Goal: Use online tool/utility: Utilize a website feature to perform a specific function

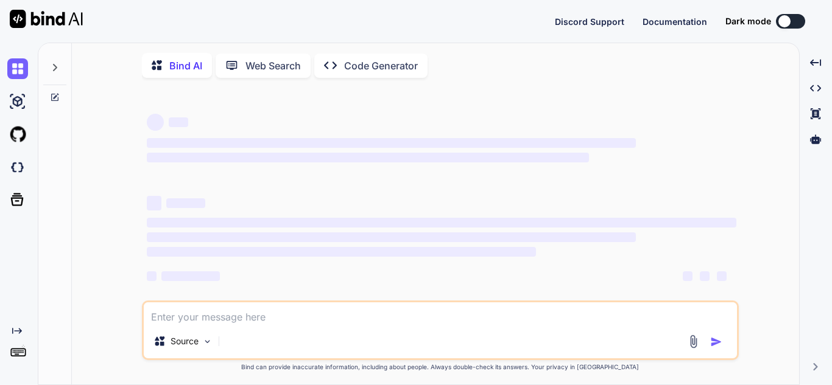
type textarea "import datetime from concurrent.futures import ThreadPoolExecutor, as_completed…"
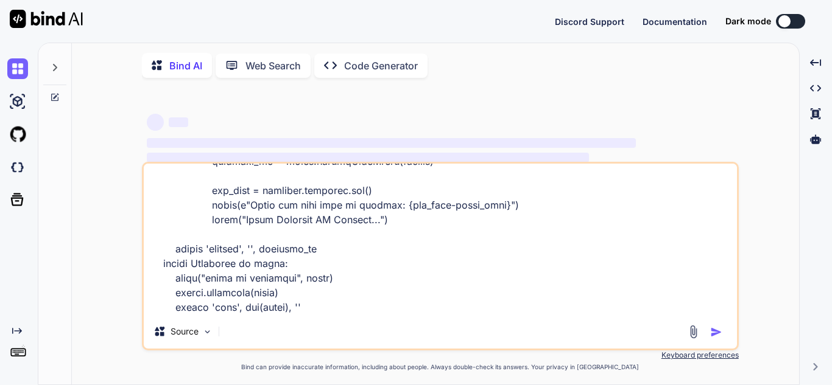
type textarea "x"
type textarea "import datetime from concurrent.futures import ThreadPoolExecutor, as_completed…"
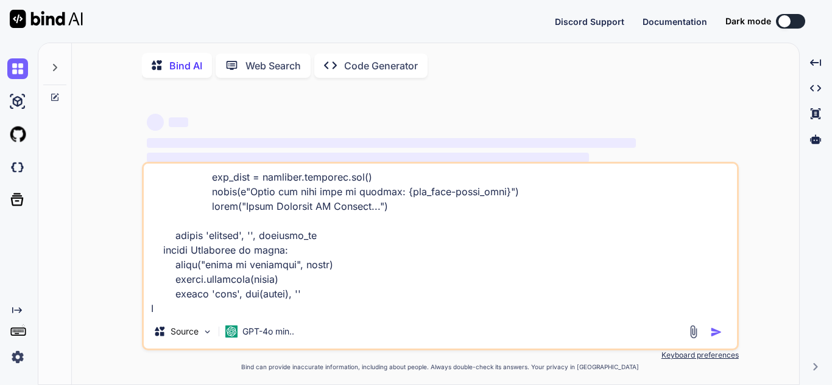
type textarea "x"
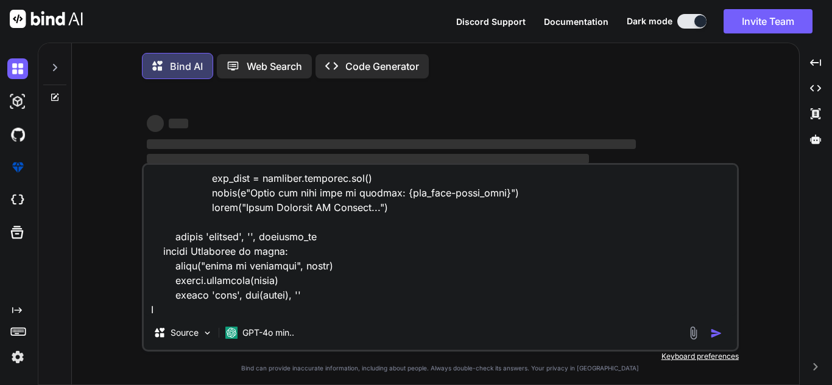
type textarea "import datetime from concurrent.futures import ThreadPoolExecutor, as_completed…"
type textarea "x"
type textarea "import datetime from concurrent.futures import ThreadPoolExecutor, as_completed…"
type textarea "x"
type textarea "import datetime from concurrent.futures import ThreadPoolExecutor, as_completed…"
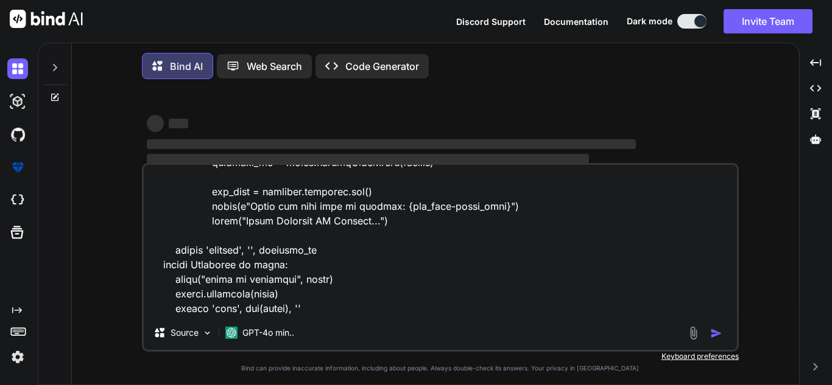
type textarea "x"
type textarea "import datetime from concurrent.futures import ThreadPoolExecutor, as_completed…"
type textarea "x"
type textarea "import datetime from concurrent.futures import ThreadPoolExecutor, as_completed…"
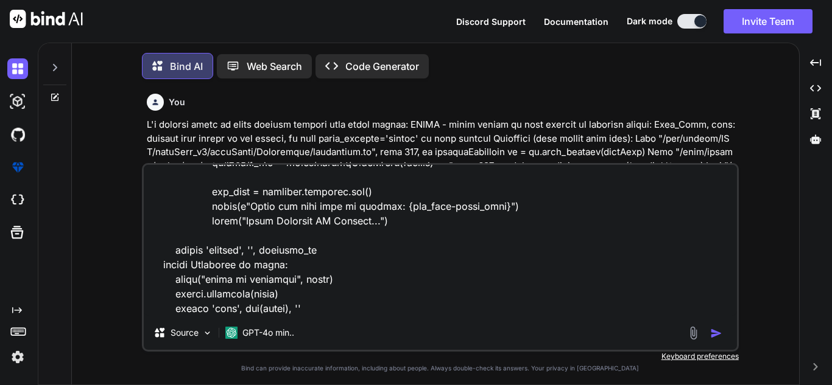
scroll to position [6, 0]
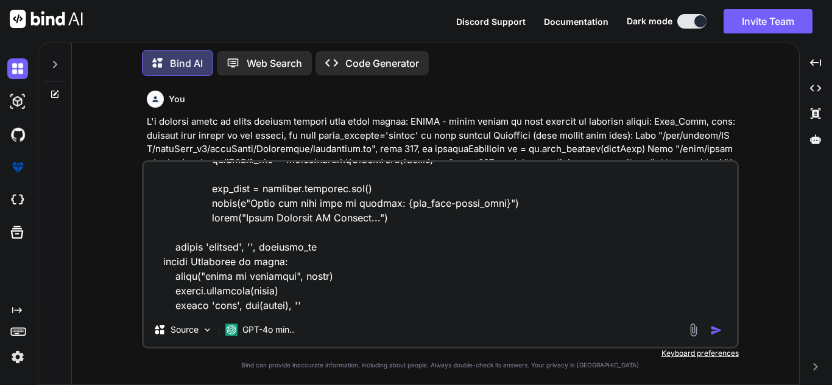
type textarea "x"
type textarea "import datetime from concurrent.futures import ThreadPoolExecutor, as_completed…"
type textarea "x"
type textarea "import datetime from concurrent.futures import ThreadPoolExecutor, as_completed…"
type textarea "x"
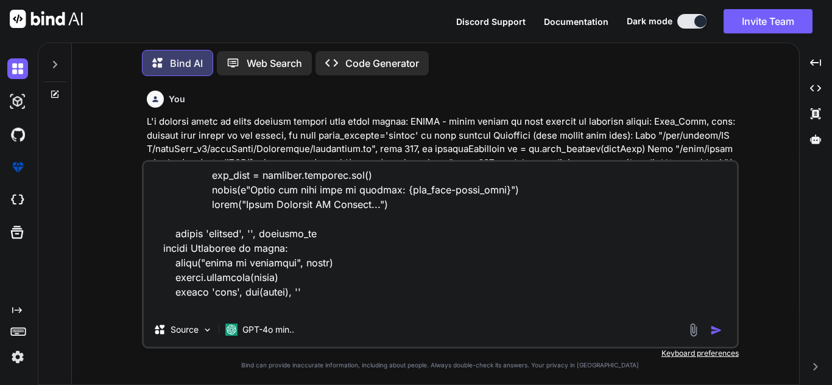
scroll to position [1579, 0]
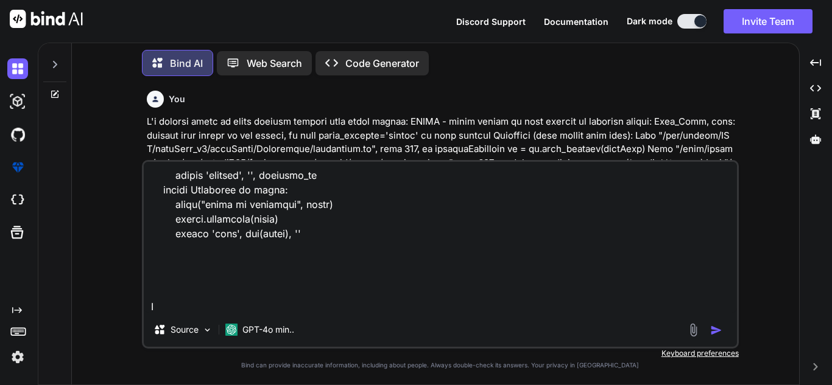
type textarea "import datetime from concurrent.futures import ThreadPoolExecutor, as_completed…"
type textarea "x"
type textarea "import datetime from concurrent.futures import ThreadPoolExecutor, as_completed…"
type textarea "x"
type textarea "import datetime from concurrent.futures import ThreadPoolExecutor, as_completed…"
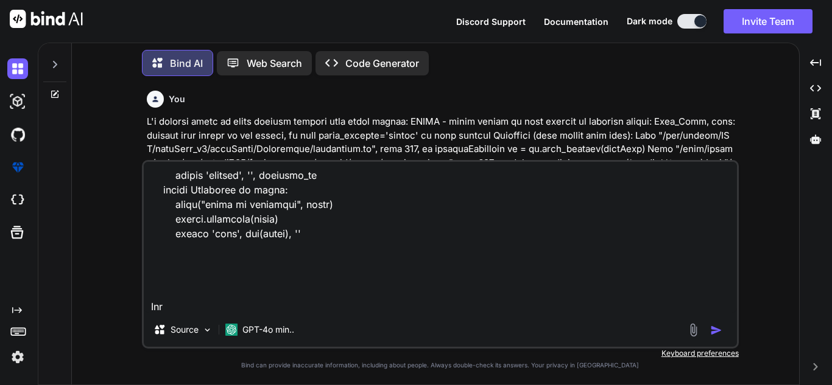
type textarea "x"
type textarea "import datetime from concurrent.futures import ThreadPoolExecutor, as_completed…"
type textarea "x"
type textarea "import datetime from concurrent.futures import ThreadPoolExecutor, as_completed…"
type textarea "x"
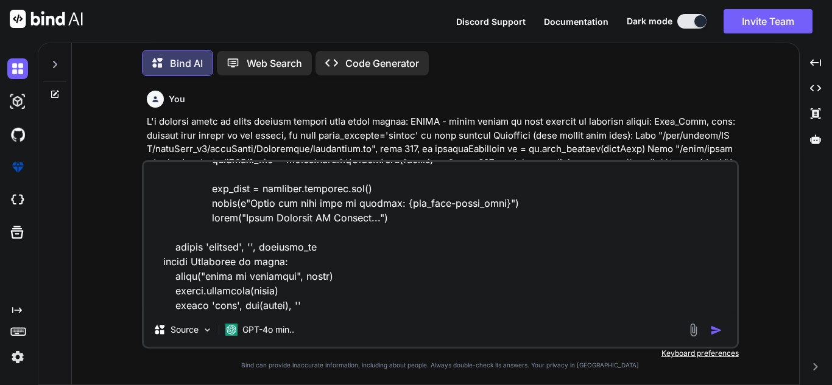
type textarea "import datetime from concurrent.futures import ThreadPoolExecutor, as_completed…"
type textarea "x"
type textarea "import datetime from concurrent.futures import ThreadPoolExecutor, as_completed…"
type textarea "x"
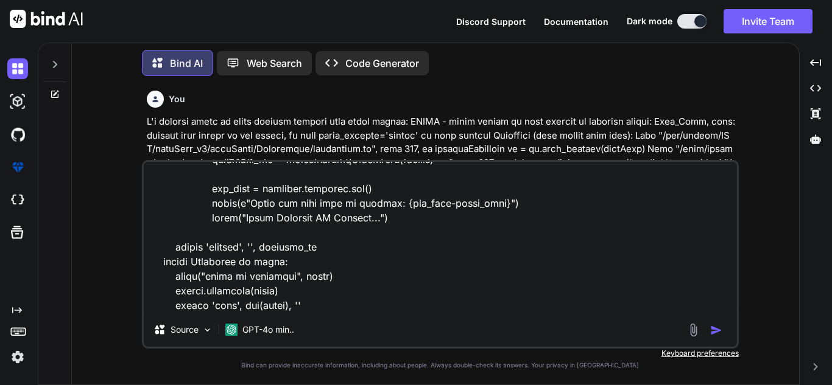
type textarea "import datetime from concurrent.futures import ThreadPoolExecutor, as_completed…"
type textarea "x"
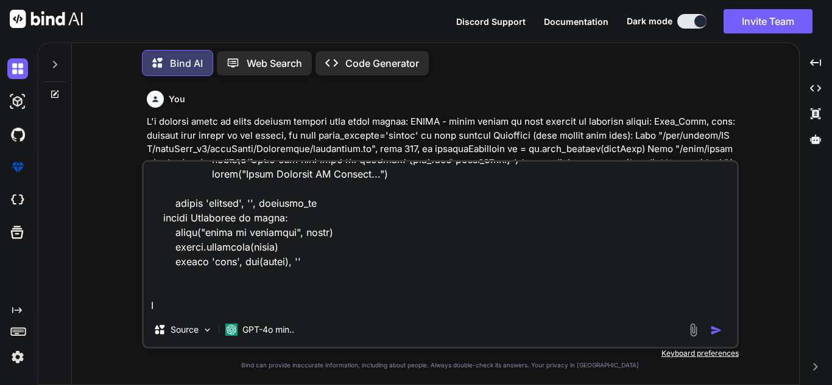
type textarea "import datetime from concurrent.futures import ThreadPoolExecutor, as_completed…"
type textarea "x"
type textarea "import datetime from concurrent.futures import ThreadPoolExecutor, as_completed…"
type textarea "x"
type textarea "import datetime from concurrent.futures import ThreadPoolExecutor, as_completed…"
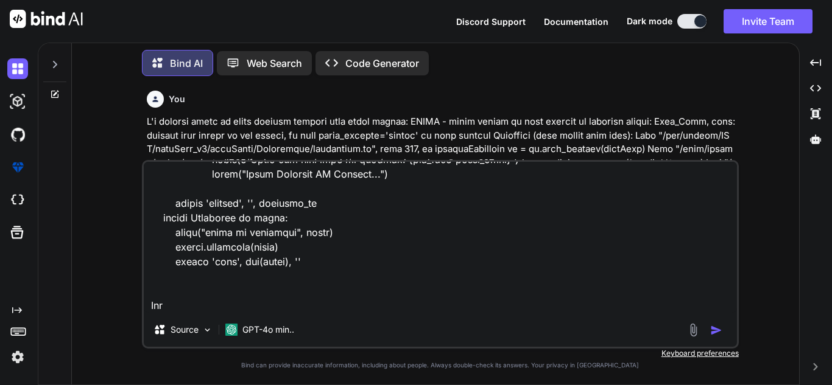
type textarea "x"
type textarea "import datetime from concurrent.futures import ThreadPoolExecutor, as_completed…"
type textarea "x"
type textarea "import datetime from concurrent.futures import ThreadPoolExecutor, as_completed…"
type textarea "x"
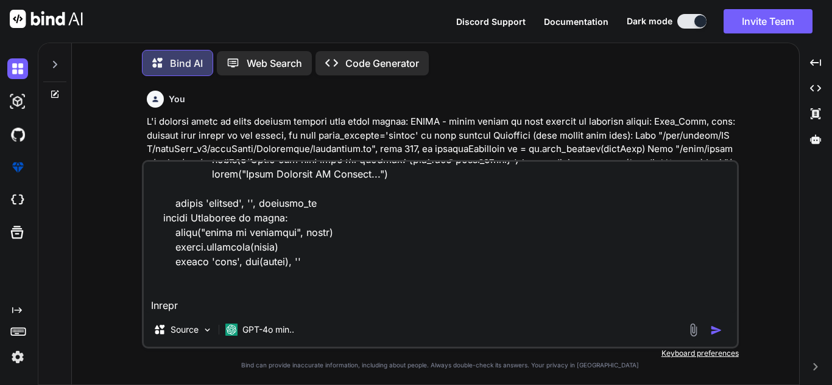
type textarea "import datetime from concurrent.futures import ThreadPoolExecutor, as_completed…"
type textarea "x"
type textarea "import datetime from concurrent.futures import ThreadPoolExecutor, as_completed…"
type textarea "x"
type textarea "import datetime from concurrent.futures import ThreadPoolExecutor, as_completed…"
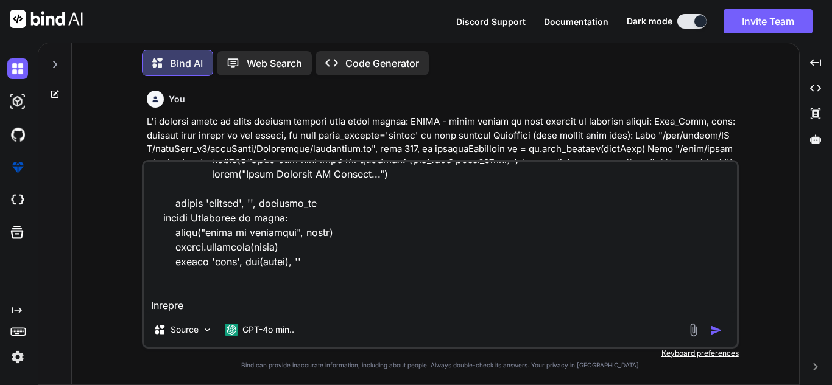
type textarea "x"
type textarea "import datetime from concurrent.futures import ThreadPoolExecutor, as_completed…"
type textarea "x"
type textarea "import datetime from concurrent.futures import ThreadPoolExecutor, as_completed…"
type textarea "x"
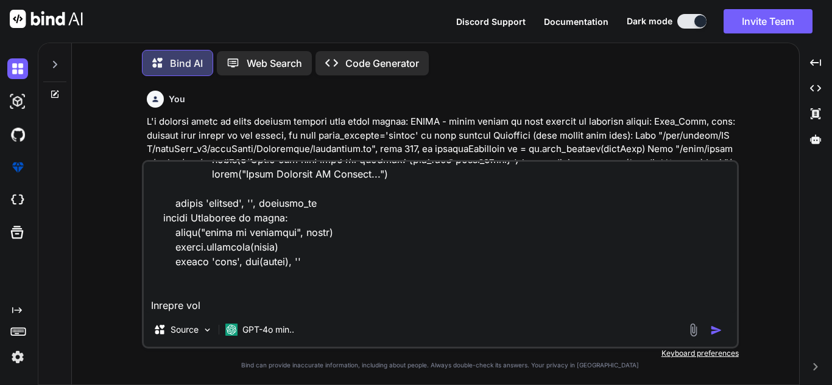
type textarea "import datetime from concurrent.futures import ThreadPoolExecutor, as_completed…"
type textarea "x"
type textarea "import datetime from concurrent.futures import ThreadPoolExecutor, as_completed…"
type textarea "x"
type textarea "import datetime from concurrent.futures import ThreadPoolExecutor, as_completed…"
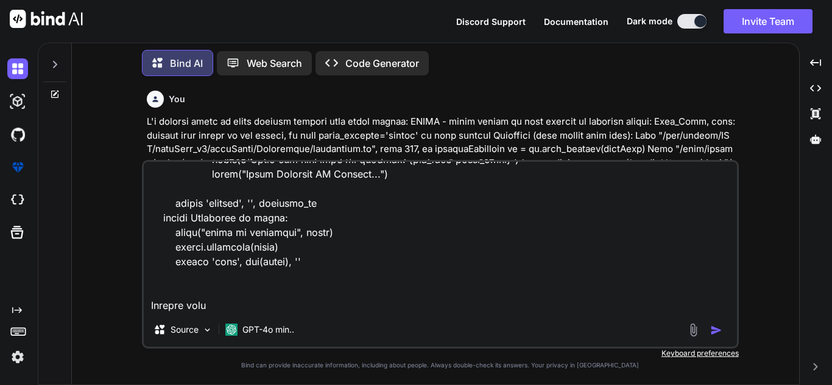
type textarea "x"
type textarea "import datetime from concurrent.futures import ThreadPoolExecutor, as_completed…"
type textarea "x"
type textarea "import datetime from concurrent.futures import ThreadPoolExecutor, as_completed…"
type textarea "x"
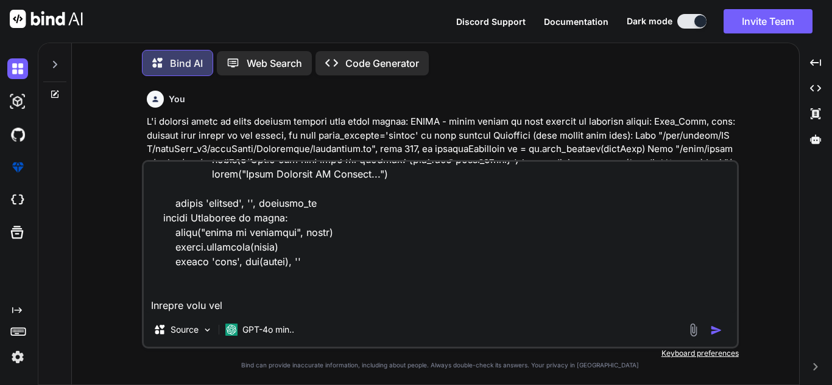
type textarea "import datetime from concurrent.futures import ThreadPoolExecutor, as_completed…"
type textarea "x"
type textarea "import datetime from concurrent.futures import ThreadPoolExecutor, as_completed…"
type textarea "x"
type textarea "import datetime from concurrent.futures import ThreadPoolExecutor, as_completed…"
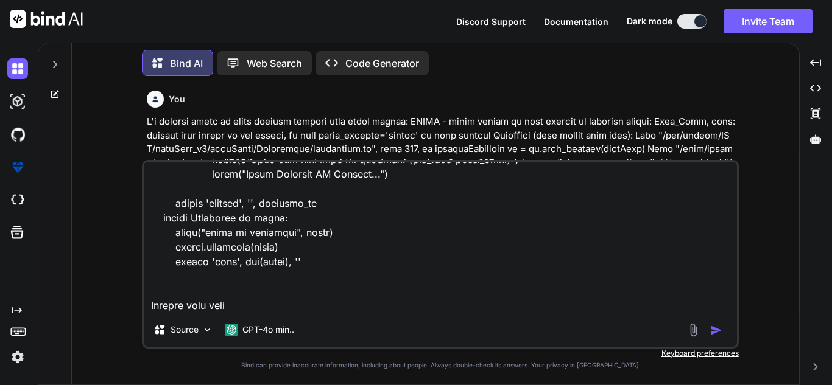
type textarea "x"
type textarea "import datetime from concurrent.futures import ThreadPoolExecutor, as_completed…"
type textarea "x"
type textarea "import datetime from concurrent.futures import ThreadPoolExecutor, as_completed…"
type textarea "x"
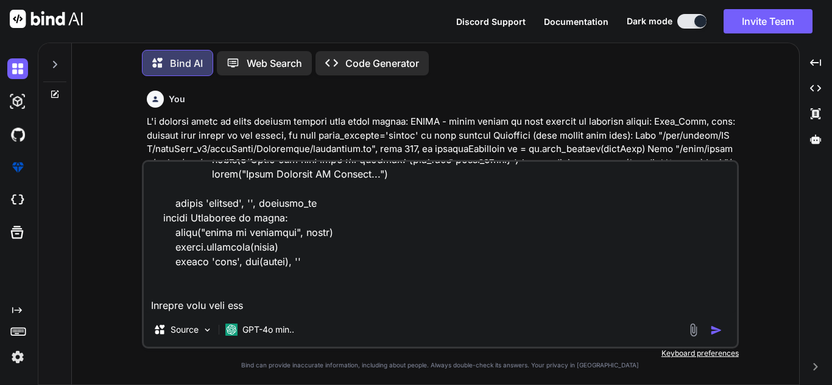
type textarea "import datetime from concurrent.futures import ThreadPoolExecutor, as_completed…"
type textarea "x"
type textarea "import datetime from concurrent.futures import ThreadPoolExecutor, as_completed…"
type textarea "x"
type textarea "import datetime from concurrent.futures import ThreadPoolExecutor, as_completed…"
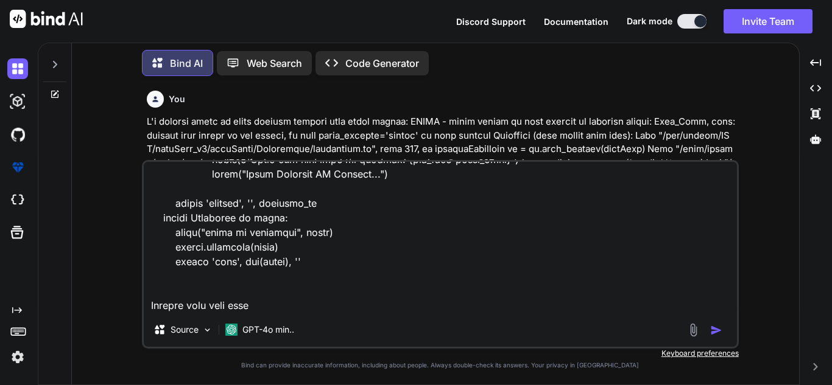
type textarea "x"
type textarea "import datetime from concurrent.futures import ThreadPoolExecutor, as_completed…"
type textarea "x"
type textarea "import datetime from concurrent.futures import ThreadPoolExecutor, as_completed…"
type textarea "x"
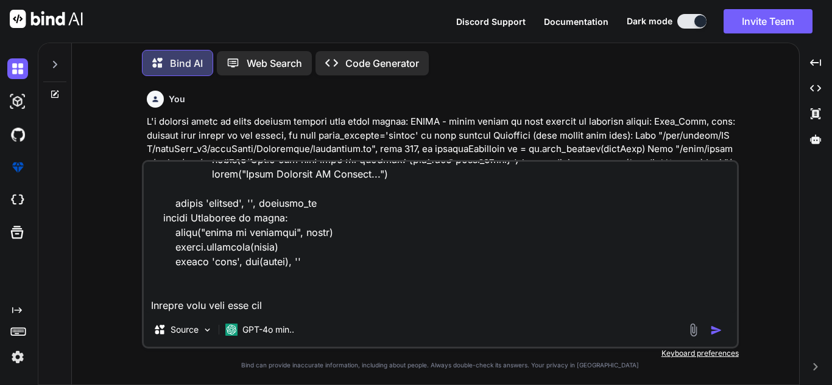
type textarea "import datetime from concurrent.futures import ThreadPoolExecutor, as_completed…"
type textarea "x"
type textarea "import datetime from concurrent.futures import ThreadPoolExecutor, as_completed…"
type textarea "x"
type textarea "import datetime from concurrent.futures import ThreadPoolExecutor, as_completed…"
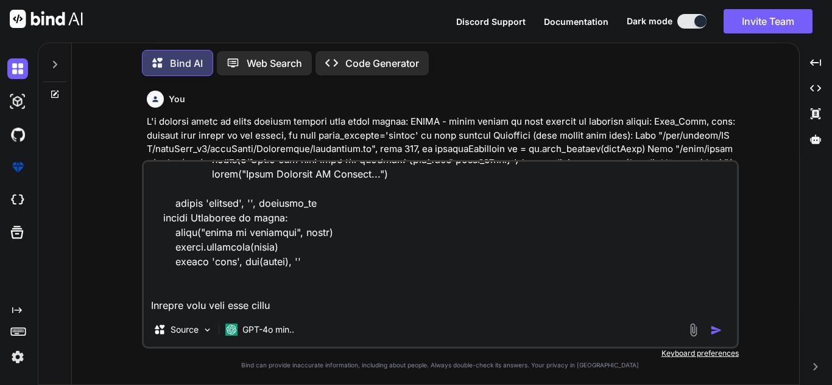
type textarea "x"
type textarea "import datetime from concurrent.futures import ThreadPoolExecutor, as_completed…"
type textarea "x"
type textarea "import datetime from concurrent.futures import ThreadPoolExecutor, as_completed…"
type textarea "x"
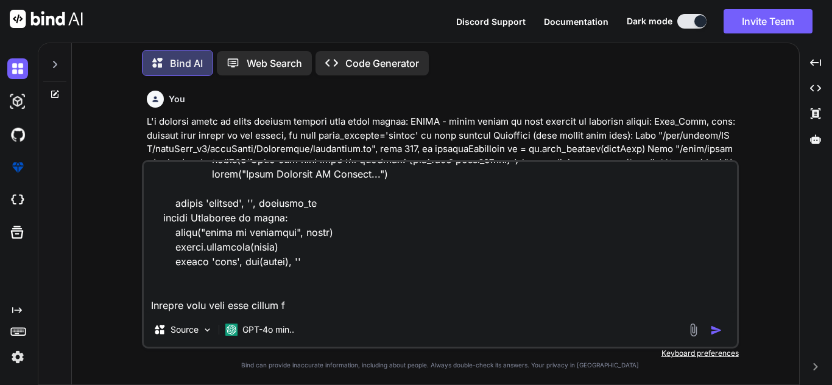
type textarea "import datetime from concurrent.futures import ThreadPoolExecutor, as_completed…"
type textarea "x"
type textarea "import datetime from concurrent.futures import ThreadPoolExecutor, as_completed…"
type textarea "x"
type textarea "import datetime from concurrent.futures import ThreadPoolExecutor, as_completed…"
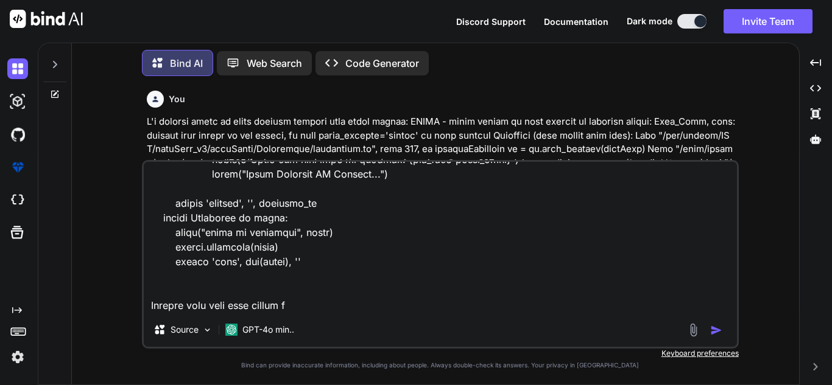
type textarea "x"
type textarea "import datetime from concurrent.futures import ThreadPoolExecutor, as_completed…"
type textarea "x"
type textarea "import datetime from concurrent.futures import ThreadPoolExecutor, as_completed…"
type textarea "x"
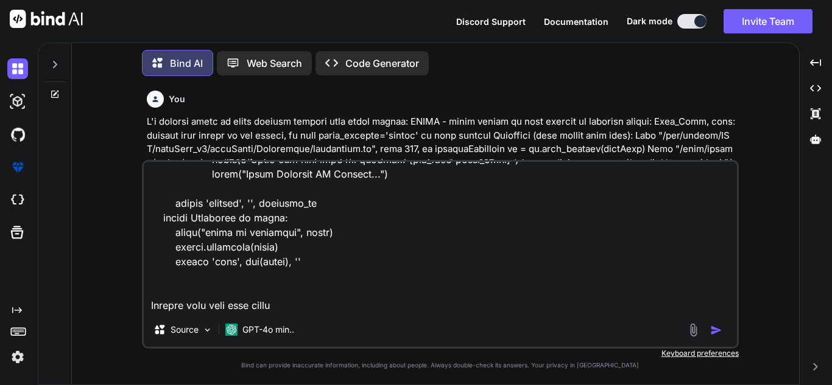
type textarea "import datetime from concurrent.futures import ThreadPoolExecutor, as_completed…"
type textarea "x"
type textarea "import datetime from concurrent.futures import ThreadPoolExecutor, as_completed…"
type textarea "x"
type textarea "import datetime from concurrent.futures import ThreadPoolExecutor, as_completed…"
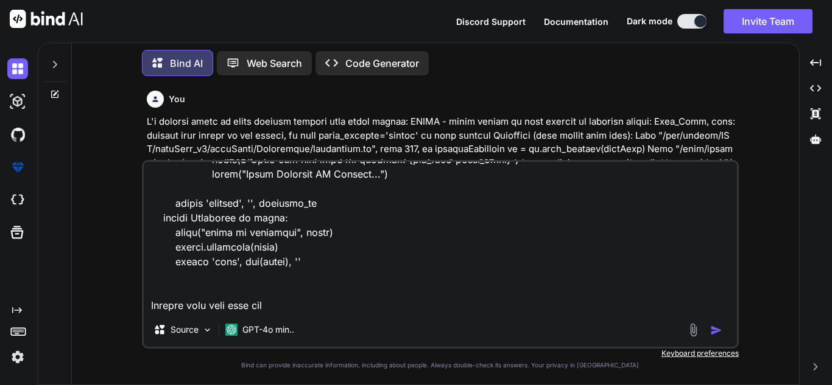
type textarea "x"
type textarea "import datetime from concurrent.futures import ThreadPoolExecutor, as_completed…"
type textarea "x"
type textarea "import datetime from concurrent.futures import ThreadPoolExecutor, as_completed…"
type textarea "x"
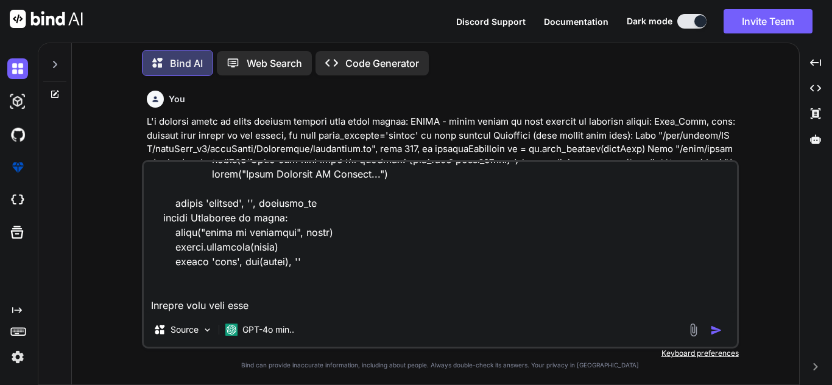
type textarea "import datetime from concurrent.futures import ThreadPoolExecutor, as_completed…"
type textarea "x"
type textarea "import datetime from concurrent.futures import ThreadPoolExecutor, as_completed…"
type textarea "x"
type textarea "import datetime from concurrent.futures import ThreadPoolExecutor, as_completed…"
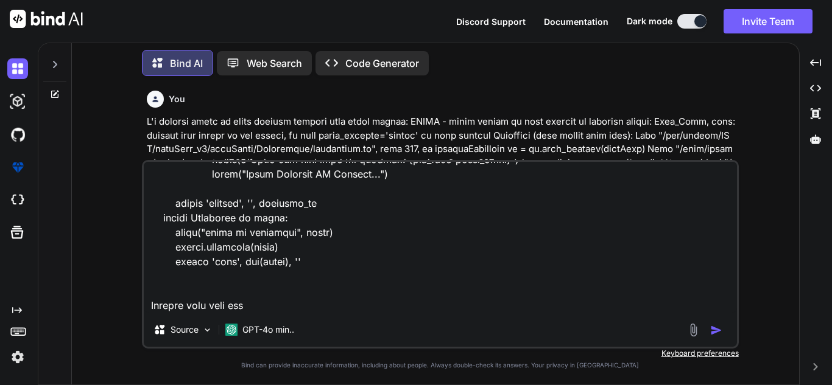
type textarea "x"
type textarea "import datetime from concurrent.futures import ThreadPoolExecutor, as_completed…"
type textarea "x"
type textarea "import datetime from concurrent.futures import ThreadPoolExecutor, as_completed…"
type textarea "x"
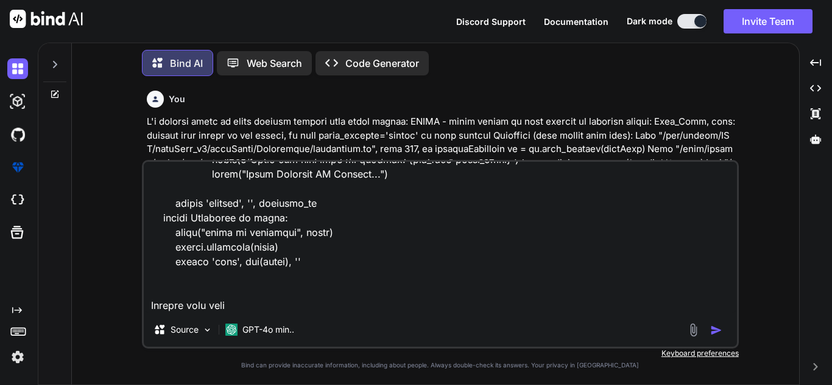
type textarea "import datetime from concurrent.futures import ThreadPoolExecutor, as_completed…"
type textarea "x"
type textarea "import datetime from concurrent.futures import ThreadPoolExecutor, as_completed…"
type textarea "x"
type textarea "import datetime from concurrent.futures import ThreadPoolExecutor, as_completed…"
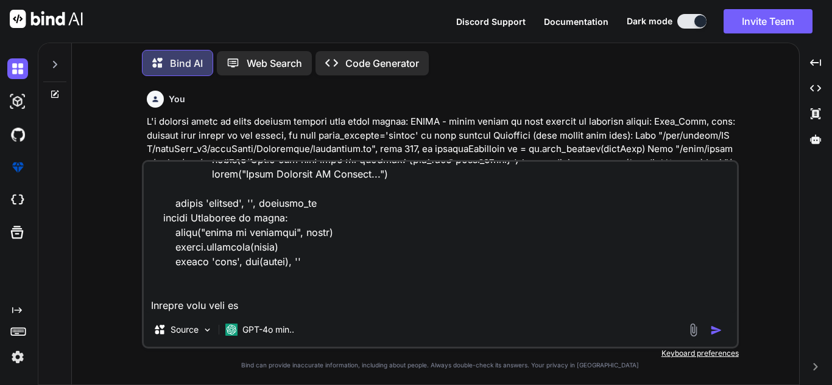
type textarea "x"
type textarea "import datetime from concurrent.futures import ThreadPoolExecutor, as_completed…"
type textarea "x"
type textarea "import datetime from concurrent.futures import ThreadPoolExecutor, as_completed…"
type textarea "x"
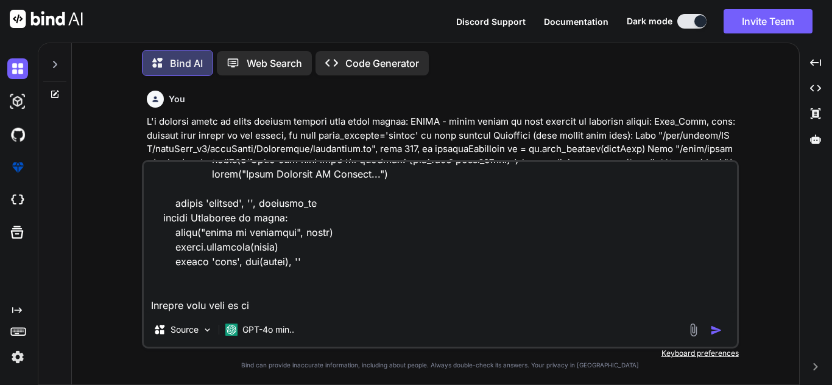
type textarea "import datetime from concurrent.futures import ThreadPoolExecutor, as_completed…"
type textarea "x"
type textarea "import datetime from concurrent.futures import ThreadPoolExecutor, as_completed…"
type textarea "x"
type textarea "import datetime from concurrent.futures import ThreadPoolExecutor, as_completed…"
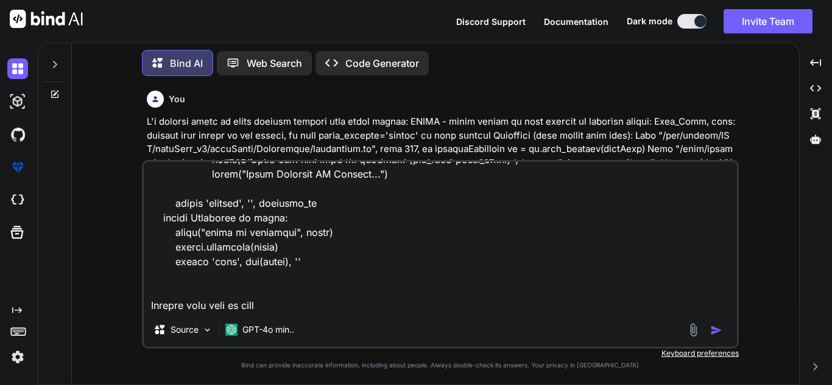
type textarea "x"
type textarea "import datetime from concurrent.futures import ThreadPoolExecutor, as_completed…"
type textarea "x"
type textarea "import datetime from concurrent.futures import ThreadPoolExecutor, as_completed…"
type textarea "x"
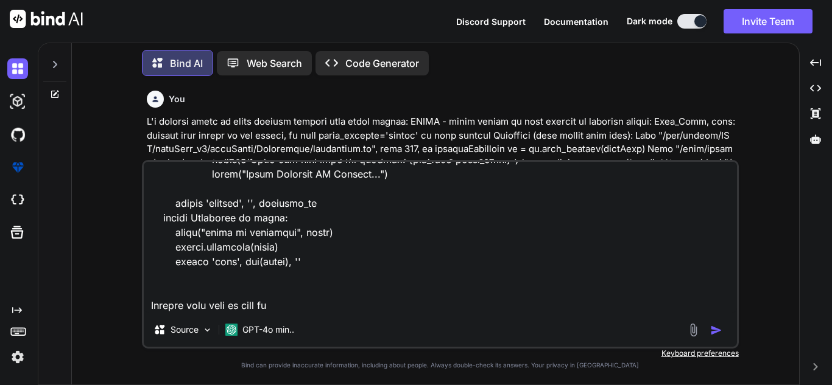
type textarea "import datetime from concurrent.futures import ThreadPoolExecutor, as_completed…"
type textarea "x"
type textarea "import datetime from concurrent.futures import ThreadPoolExecutor, as_completed…"
type textarea "x"
type textarea "import datetime from concurrent.futures import ThreadPoolExecutor, as_completed…"
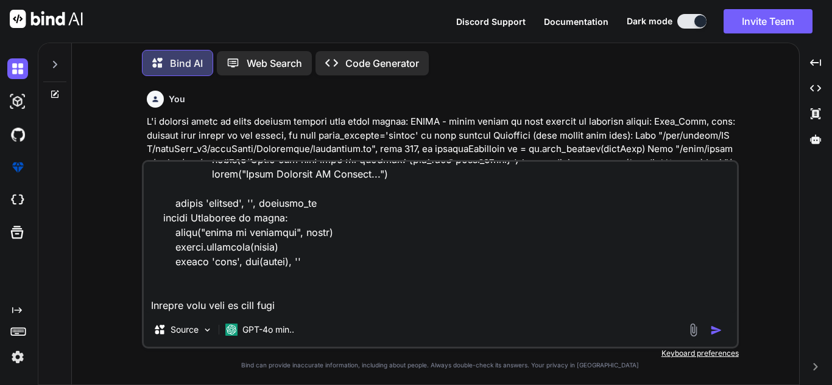
type textarea "x"
type textarea "import datetime from concurrent.futures import ThreadPoolExecutor, as_completed…"
type textarea "x"
type textarea "import datetime from concurrent.futures import ThreadPoolExecutor, as_completed…"
type textarea "x"
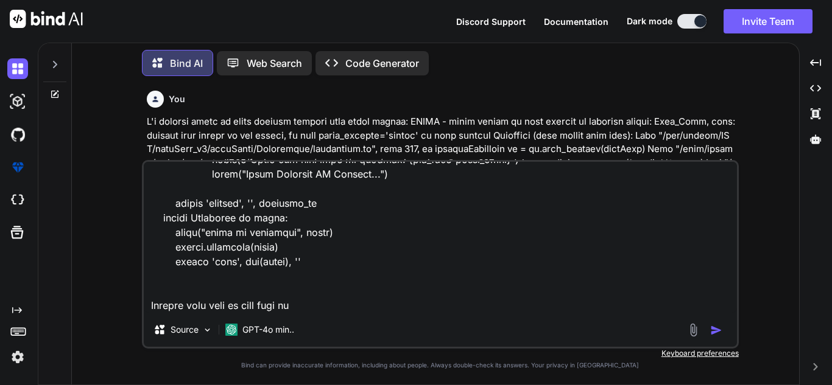
type textarea "import datetime from concurrent.futures import ThreadPoolExecutor, as_completed…"
type textarea "x"
type textarea "import datetime from concurrent.futures import ThreadPoolExecutor, as_completed…"
type textarea "x"
type textarea "import datetime from concurrent.futures import ThreadPoolExecutor, as_completed…"
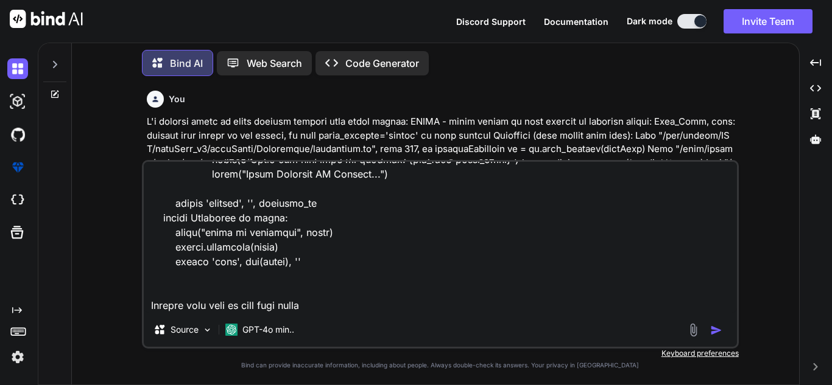
type textarea "x"
type textarea "import datetime from concurrent.futures import ThreadPoolExecutor, as_completed…"
type textarea "x"
type textarea "import datetime from concurrent.futures import ThreadPoolExecutor, as_completed…"
type textarea "x"
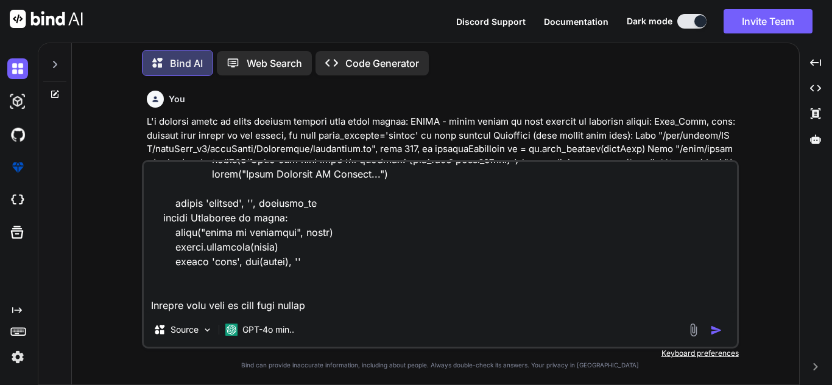
type textarea "import datetime from concurrent.futures import ThreadPoolExecutor, as_completed…"
type textarea "x"
type textarea "import datetime from concurrent.futures import ThreadPoolExecutor, as_completed…"
type textarea "x"
type textarea "import datetime from concurrent.futures import ThreadPoolExecutor, as_completed…"
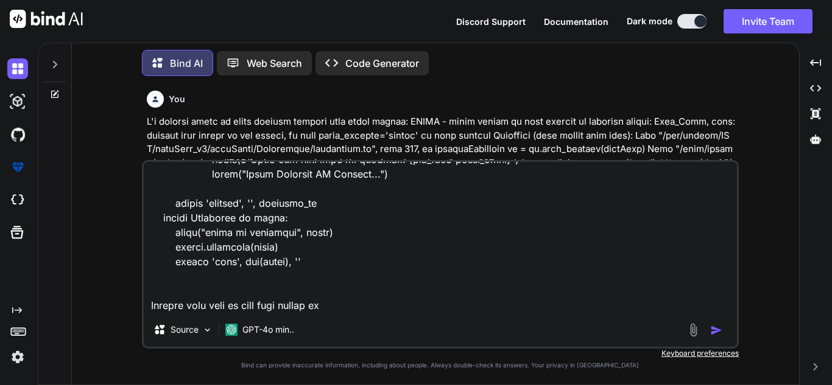
type textarea "x"
type textarea "import datetime from concurrent.futures import ThreadPoolExecutor, as_completed…"
type textarea "x"
type textarea "import datetime from concurrent.futures import ThreadPoolExecutor, as_completed…"
type textarea "x"
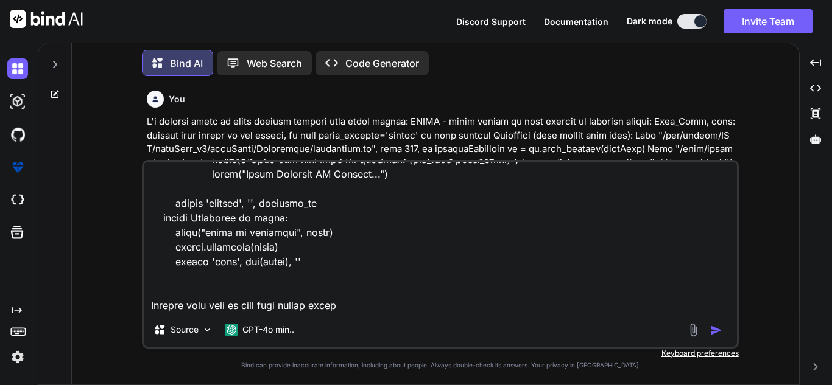
type textarea "import datetime from concurrent.futures import ThreadPoolExecutor, as_completed…"
type textarea "x"
type textarea "import datetime from concurrent.futures import ThreadPoolExecutor, as_completed…"
type textarea "x"
type textarea "import datetime from concurrent.futures import ThreadPoolExecutor, as_completed…"
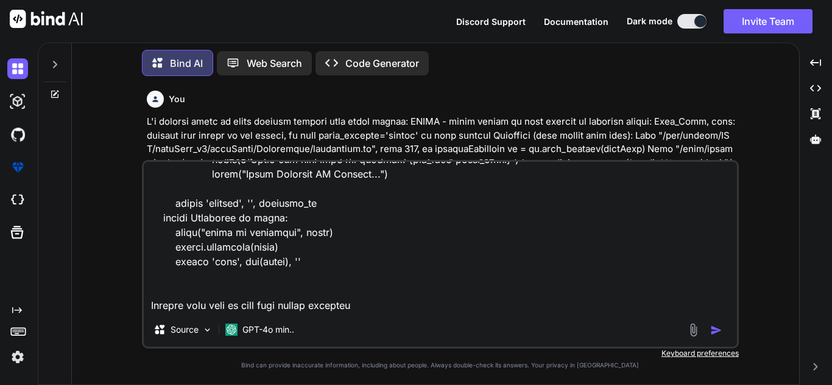
type textarea "x"
type textarea "import datetime from concurrent.futures import ThreadPoolExecutor, as_completed…"
type textarea "x"
type textarea "import datetime from concurrent.futures import ThreadPoolExecutor, as_completed…"
type textarea "x"
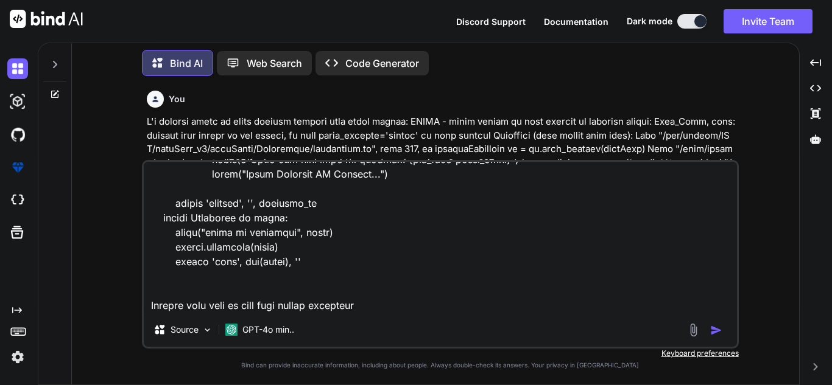
type textarea "import datetime from concurrent.futures import ThreadPoolExecutor, as_completed…"
type textarea "x"
type textarea "import datetime from concurrent.futures import ThreadPoolExecutor, as_completed…"
type textarea "x"
type textarea "import datetime from concurrent.futures import ThreadPoolExecutor, as_completed…"
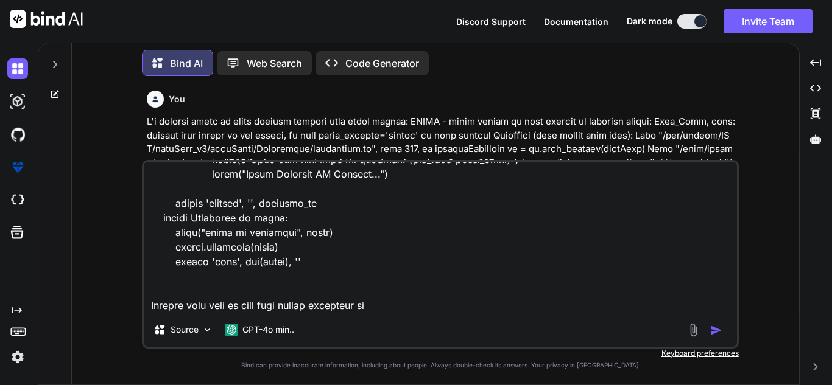
type textarea "x"
type textarea "import datetime from concurrent.futures import ThreadPoolExecutor, as_completed…"
type textarea "x"
type textarea "import datetime from concurrent.futures import ThreadPoolExecutor, as_completed…"
type textarea "x"
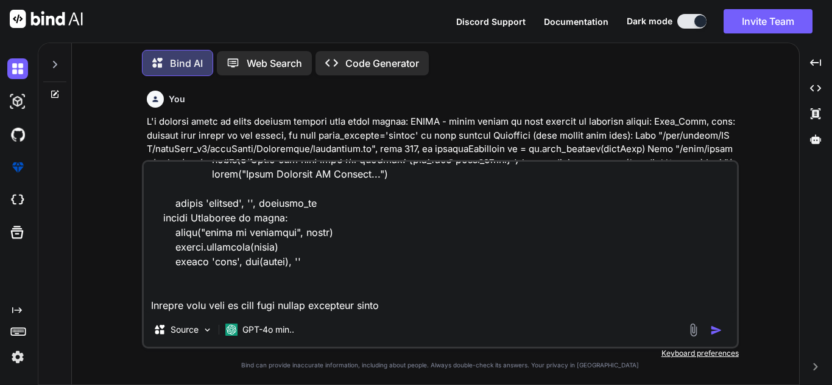
type textarea "import datetime from concurrent.futures import ThreadPoolExecutor, as_completed…"
type textarea "x"
type textarea "import datetime from concurrent.futures import ThreadPoolExecutor, as_completed…"
type textarea "x"
type textarea "import datetime from concurrent.futures import ThreadPoolExecutor, as_completed…"
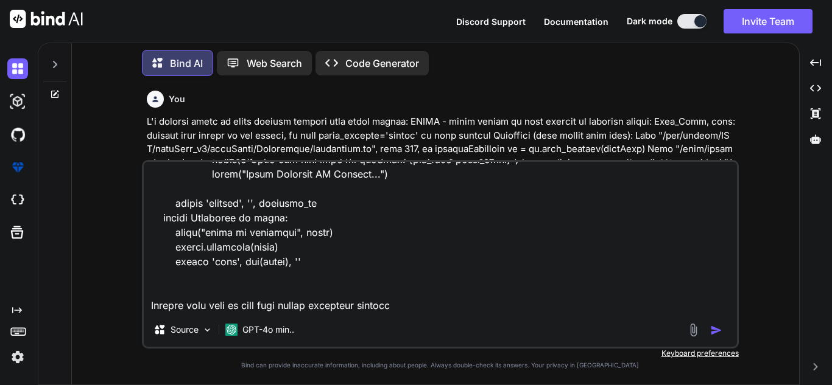
type textarea "x"
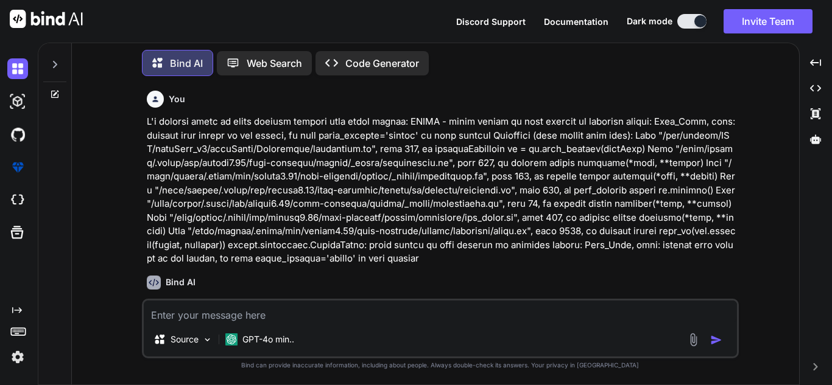
scroll to position [0, 0]
click at [323, 312] on textarea at bounding box center [440, 312] width 593 height 22
click at [56, 93] on icon at bounding box center [55, 94] width 10 height 10
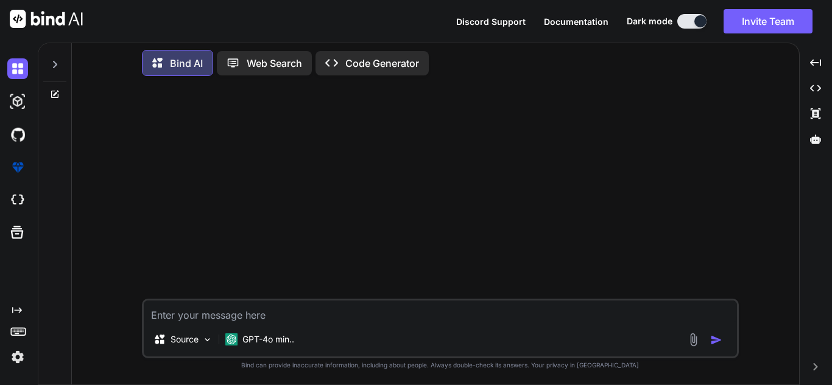
click at [254, 307] on textarea at bounding box center [440, 312] width 593 height 22
paste textarea "import datetime from concurrent.futures import ThreadPoolExecutor, as_completed…"
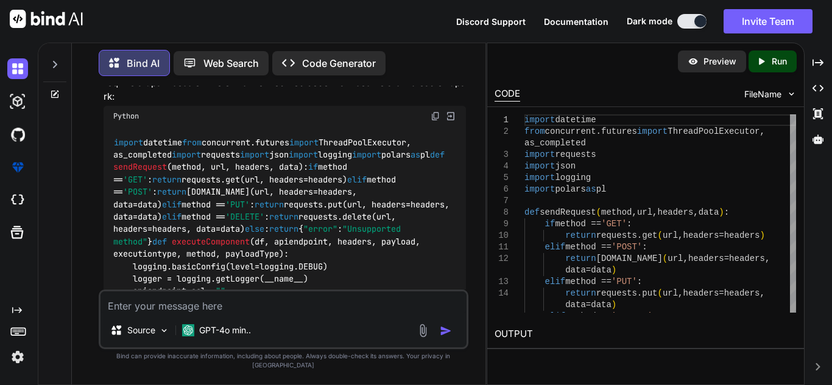
scroll to position [630, 0]
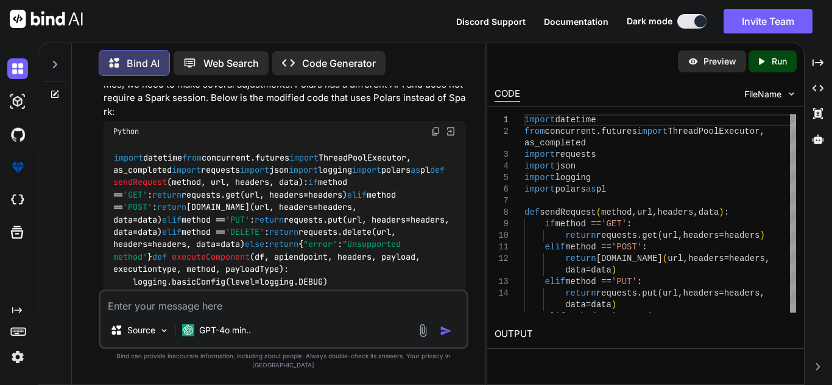
click at [432, 131] on img at bounding box center [435, 132] width 10 height 10
